Goal: Download file/media

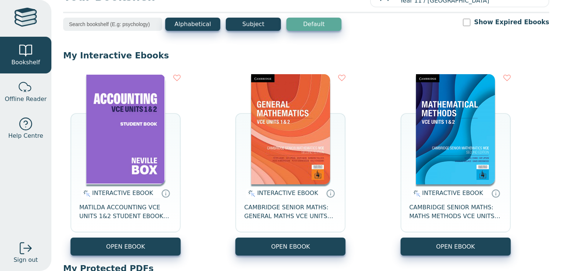
scroll to position [27, 0]
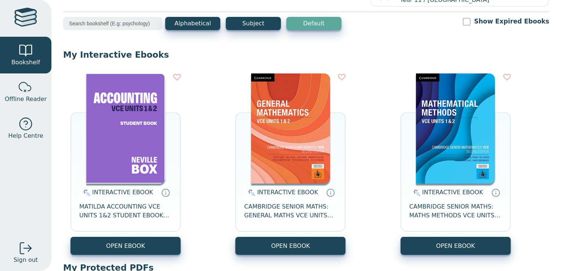
click at [161, 198] on div "INTERACTIVE EBOOK MATILDA ACCOUNTING VCE UNITS 1&2 STUDENT EBOOK 7E" at bounding box center [125, 209] width 110 height 53
click at [161, 193] on icon at bounding box center [165, 192] width 11 height 11
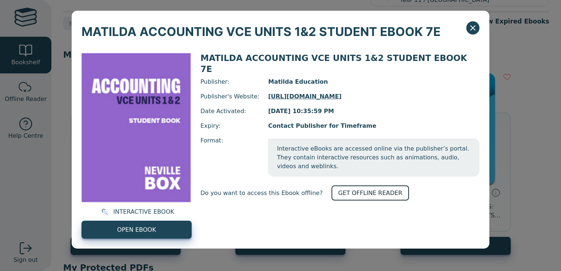
click at [351, 185] on link "GET OFFLINE READER" at bounding box center [369, 192] width 77 height 15
click at [474, 26] on icon "Close" at bounding box center [472, 27] width 9 height 9
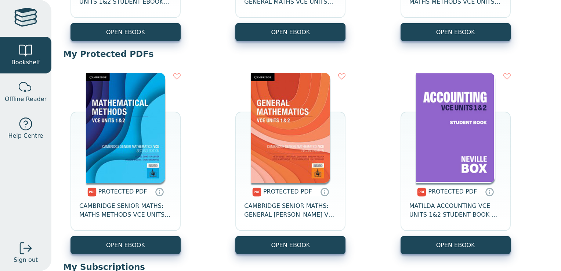
scroll to position [241, 0]
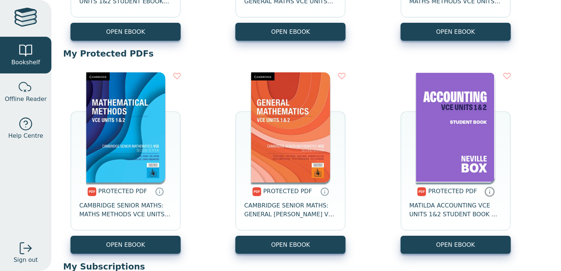
click at [484, 193] on icon at bounding box center [489, 191] width 11 height 11
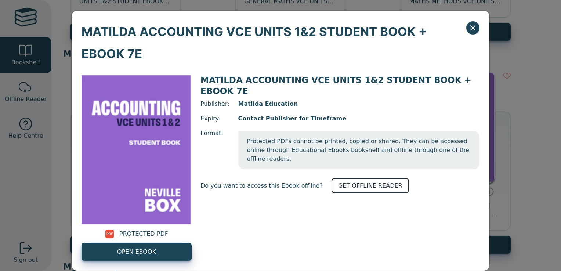
click at [357, 178] on link "GET OFFLINE READER" at bounding box center [369, 185] width 77 height 15
click at [472, 23] on icon "Close" at bounding box center [472, 27] width 9 height 9
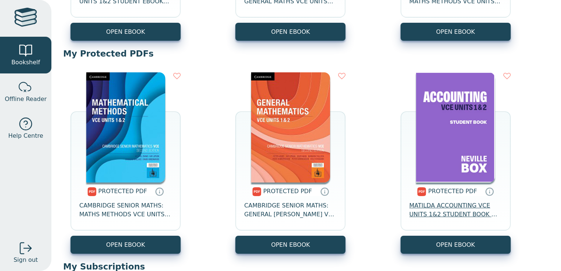
click at [459, 204] on span "MATILDA ACCOUNTING VCE UNITS 1&2 STUDENT BOOK + EBOOK 7E" at bounding box center [455, 210] width 92 height 18
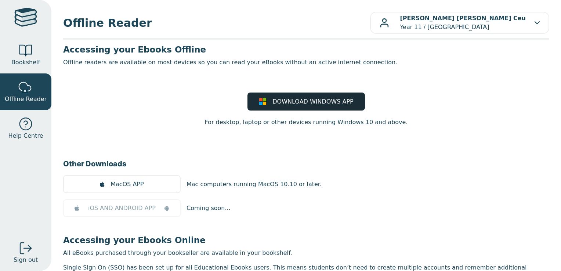
click at [308, 102] on span "DOWNLOAD WINDOWS APP" at bounding box center [312, 101] width 81 height 9
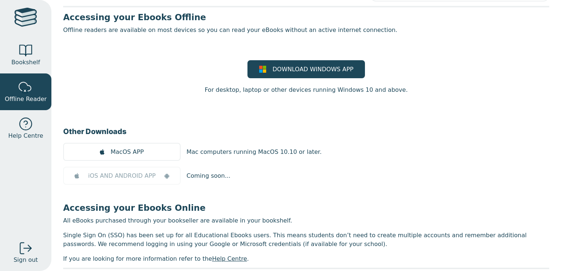
scroll to position [39, 0]
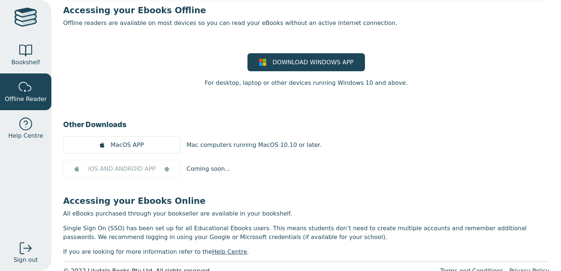
click at [309, 102] on main1 "Accessing your Ebooks Offline Offline readers are available on most devices so …" at bounding box center [306, 130] width 486 height 251
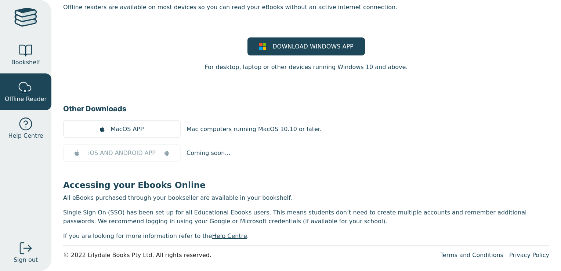
scroll to position [0, 0]
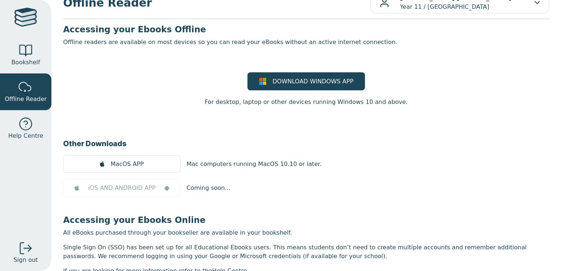
scroll to position [21, 0]
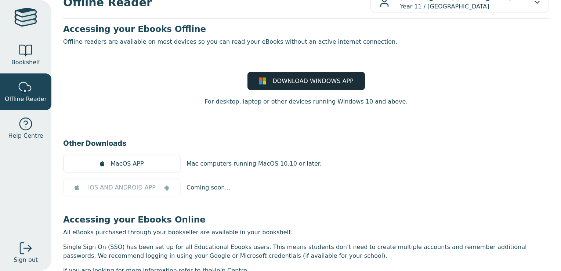
click at [312, 77] on span "DOWNLOAD WINDOWS APP" at bounding box center [312, 81] width 81 height 9
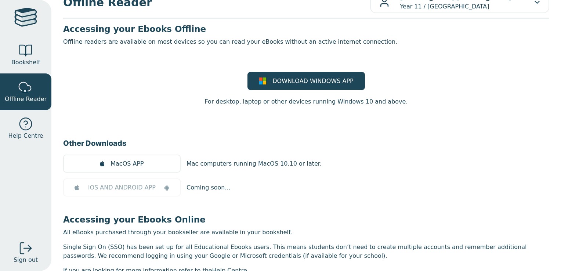
click at [239, 74] on div "DOWNLOAD WINDOWS APP For desktop, laptop or other devices running Windows 10 an…" at bounding box center [306, 89] width 486 height 34
